Goal: Check status: Check status

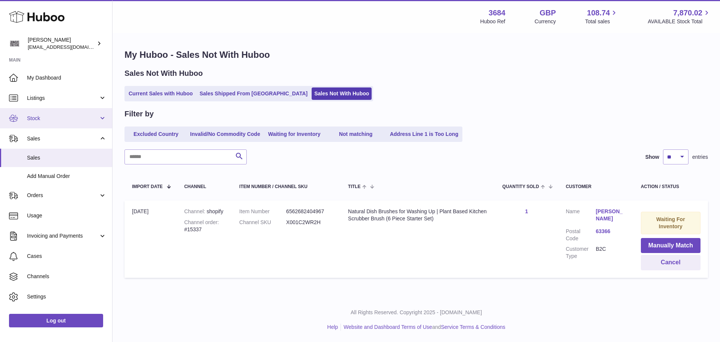
click at [62, 119] on span "Stock" at bounding box center [63, 118] width 72 height 7
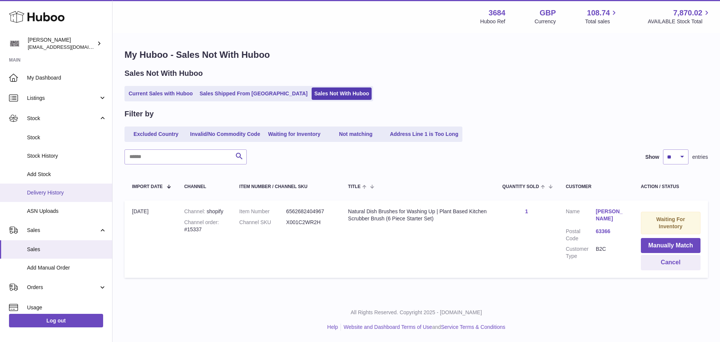
click at [55, 196] on link "Delivery History" at bounding box center [56, 192] width 112 height 18
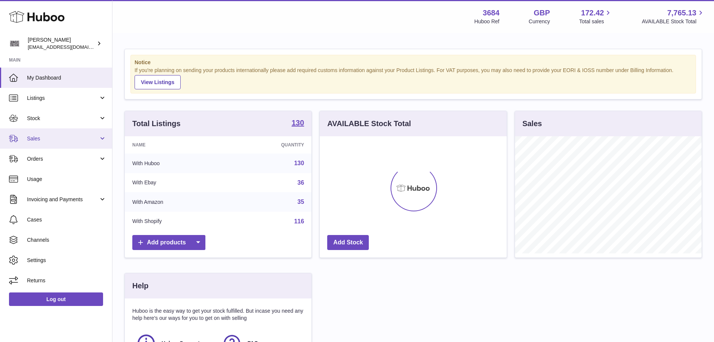
scroll to position [117, 187]
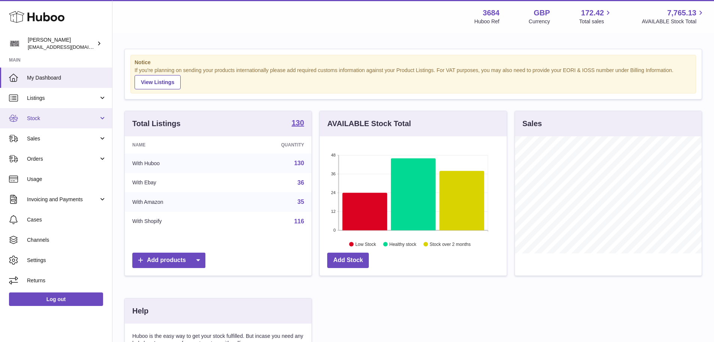
click at [67, 122] on link "Stock" at bounding box center [56, 118] width 112 height 20
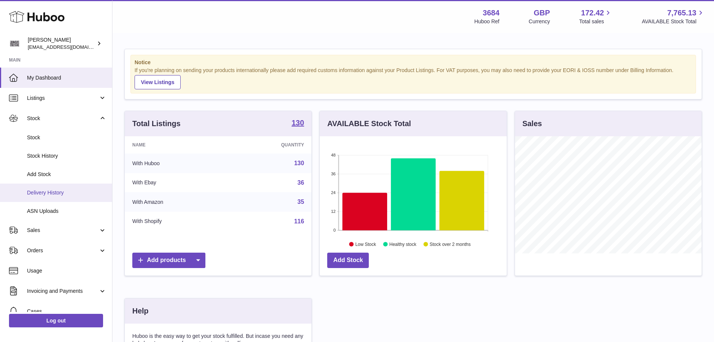
click at [58, 193] on span "Delivery History" at bounding box center [66, 192] width 79 height 7
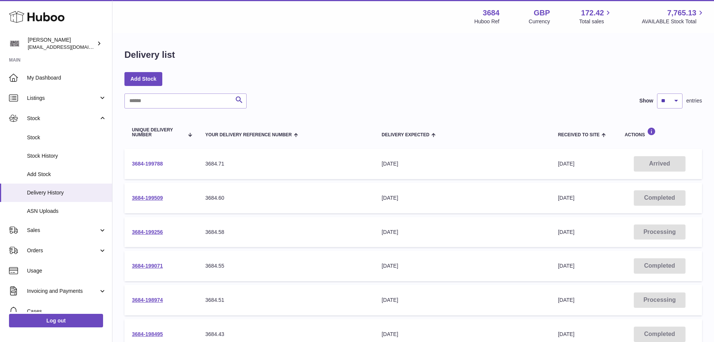
click at [157, 161] on link "3684-199788" at bounding box center [147, 163] width 31 height 6
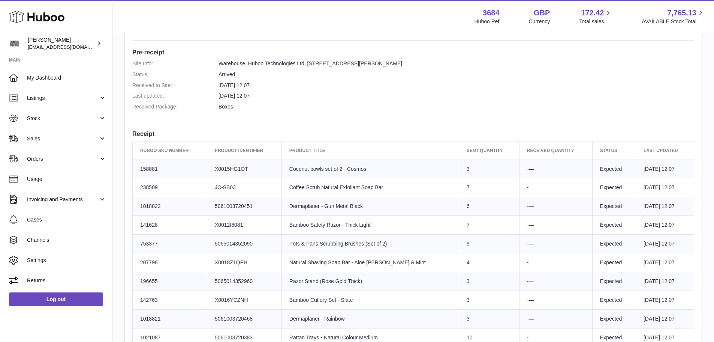
scroll to position [150, 0]
